Goal: Check status: Check status

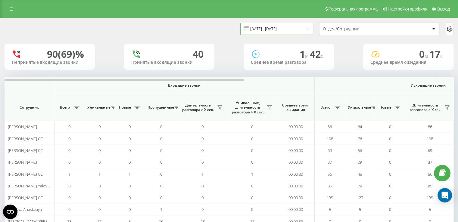
click at [306, 31] on input "[DATE] - [DATE]" at bounding box center [276, 29] width 73 height 12
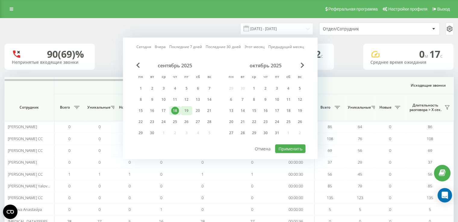
click at [188, 112] on div "19" at bounding box center [186, 111] width 8 height 8
click at [284, 147] on button "Применить" at bounding box center [290, 148] width 30 height 9
type input "[DATE] - [DATE]"
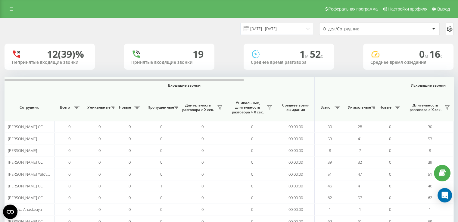
click at [338, 32] on div "Отдел/Сотрудник" at bounding box center [379, 29] width 120 height 12
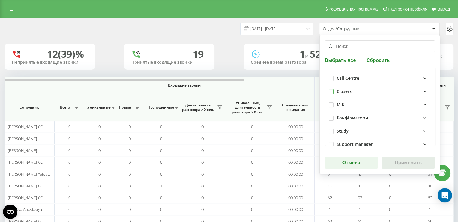
click at [329, 89] on label at bounding box center [330, 89] width 5 height 0
checkbox input "true"
click at [387, 161] on button "Применить" at bounding box center [407, 163] width 53 height 12
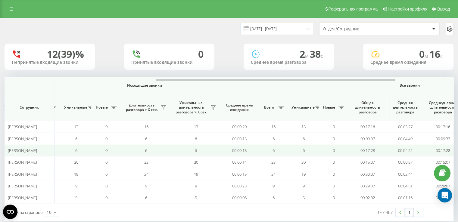
scroll to position [0, 302]
